Goal: Information Seeking & Learning: Learn about a topic

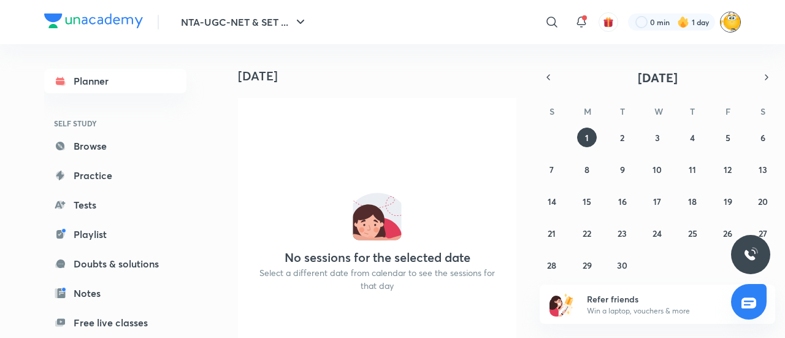
click at [731, 23] on img at bounding box center [730, 22] width 21 height 21
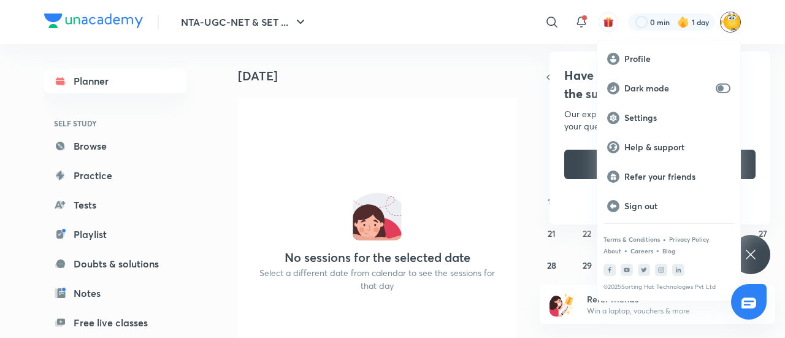
click at [584, 24] on div at bounding box center [392, 169] width 785 height 338
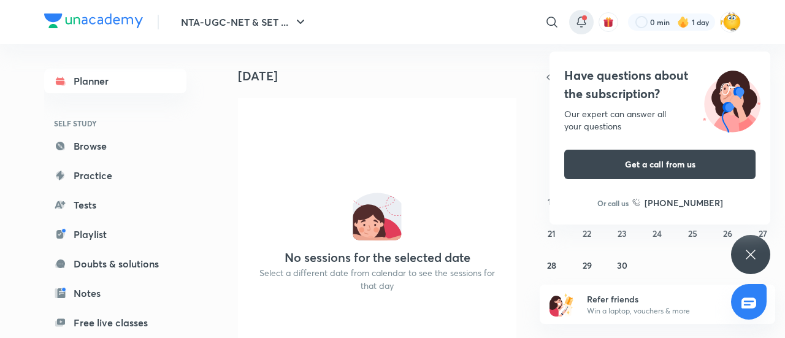
click at [584, 22] on icon at bounding box center [581, 20] width 8 height 7
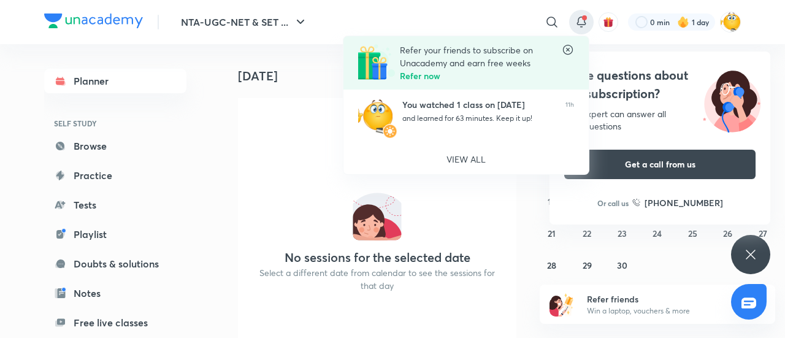
click at [287, 111] on div at bounding box center [392, 169] width 785 height 338
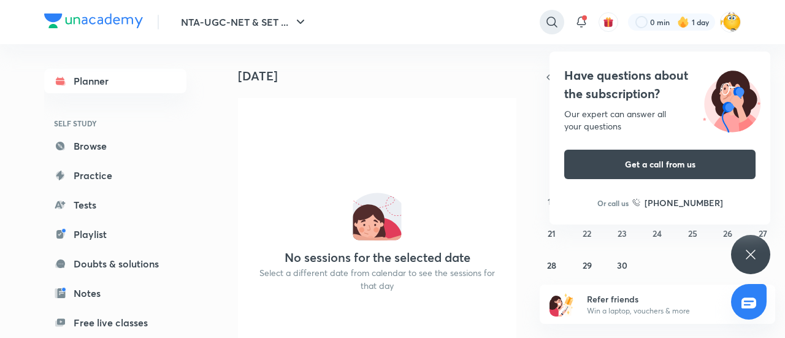
click at [555, 19] on icon at bounding box center [552, 22] width 10 height 10
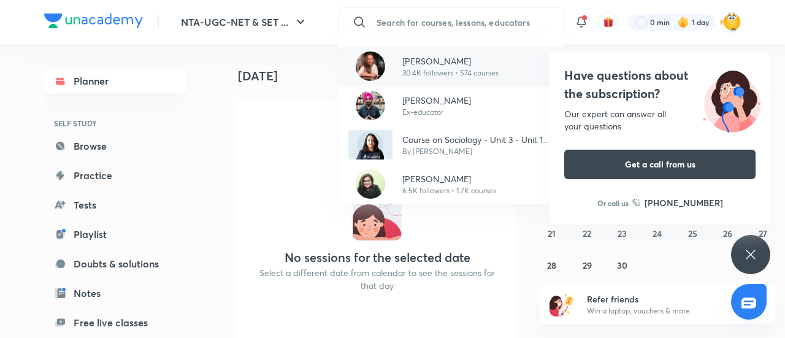
click at [458, 68] on p "30.4K followers • 574 courses" at bounding box center [451, 72] width 96 height 11
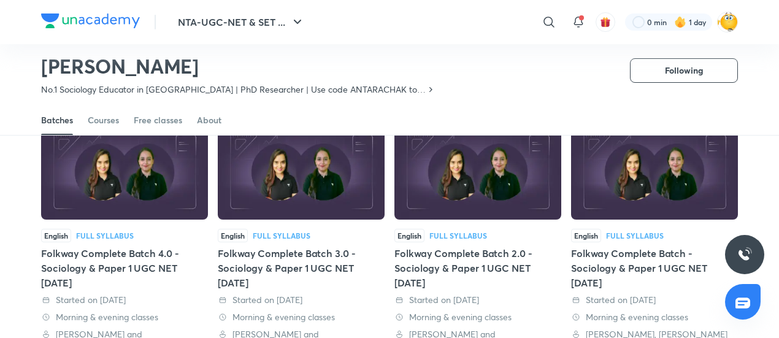
scroll to position [114, 0]
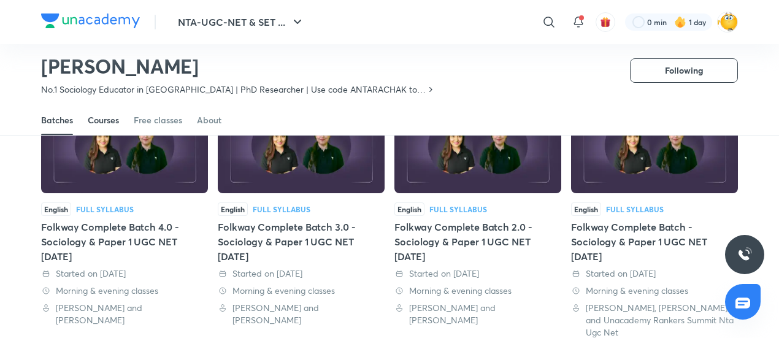
click at [102, 117] on div "Courses" at bounding box center [103, 120] width 31 height 12
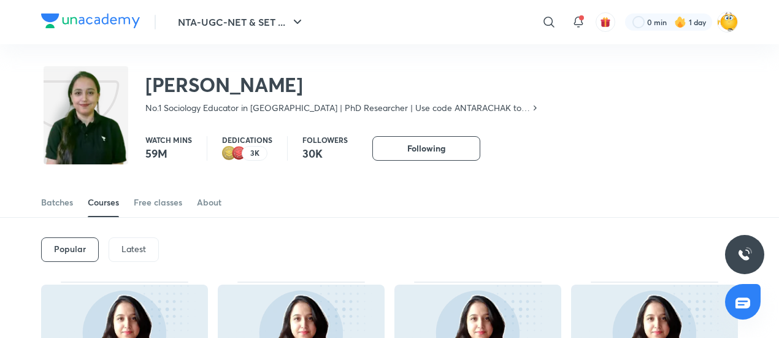
click at [131, 252] on p "Latest" at bounding box center [133, 249] width 25 height 10
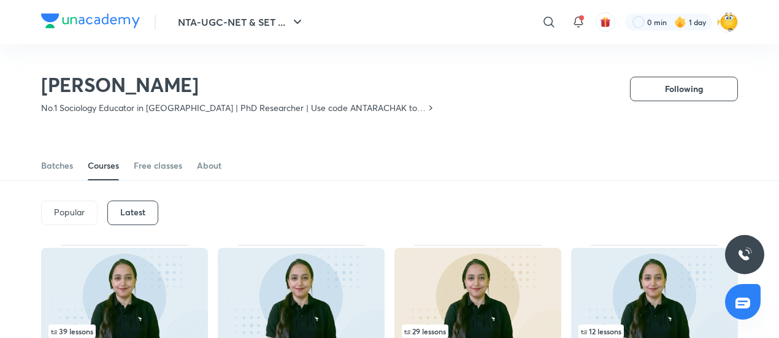
scroll to position [175, 0]
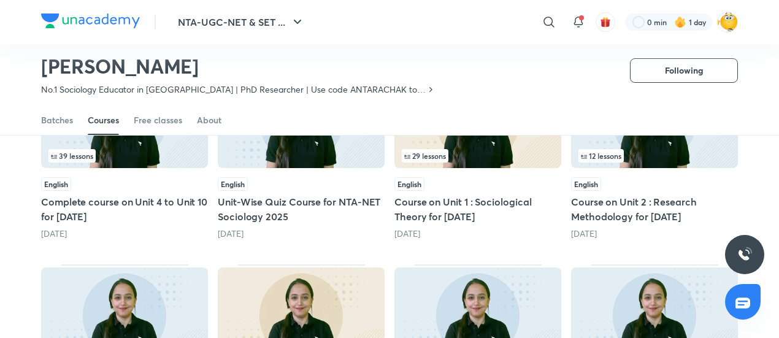
click at [129, 161] on div "39 lessons" at bounding box center [124, 155] width 152 height 13
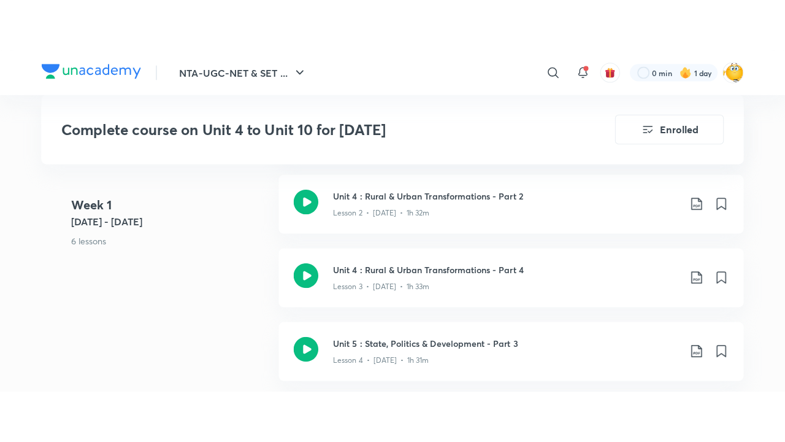
scroll to position [798, 0]
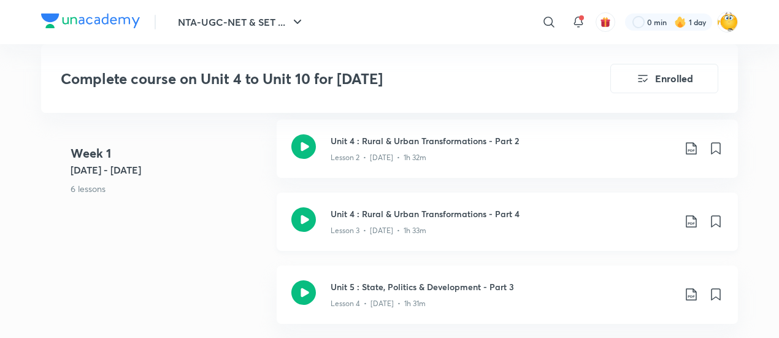
click at [309, 224] on icon at bounding box center [303, 219] width 25 height 25
